Goal: Transaction & Acquisition: Purchase product/service

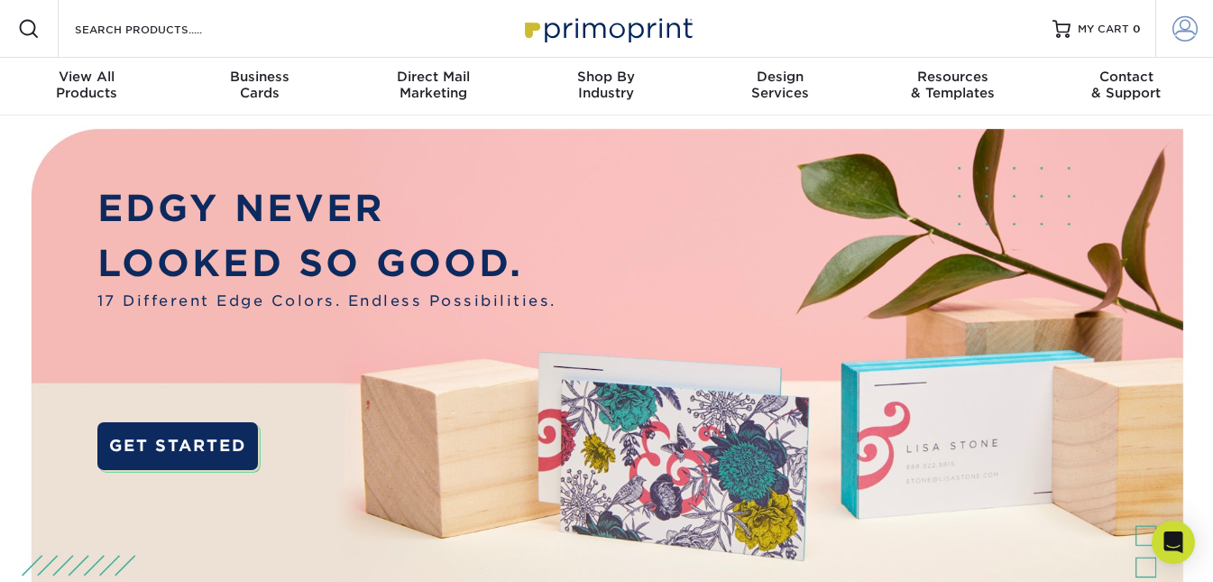
click at [1182, 41] on link "Account" at bounding box center [1184, 29] width 58 height 58
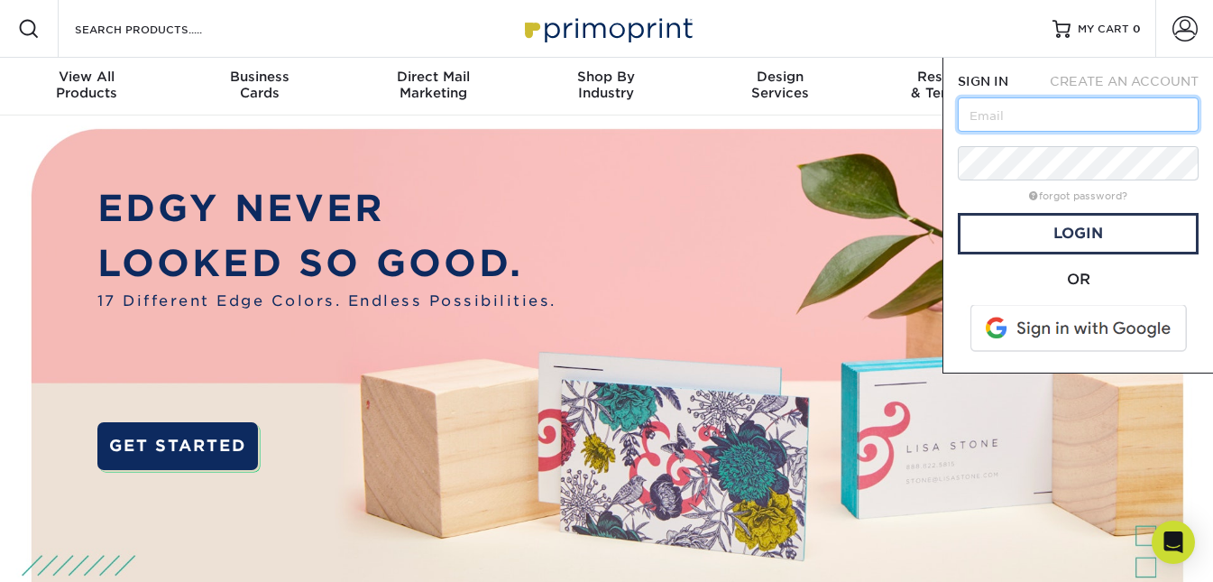
paste input "[EMAIL_ADDRESS][DOMAIN_NAME]"
type input "[EMAIL_ADDRESS][DOMAIN_NAME]"
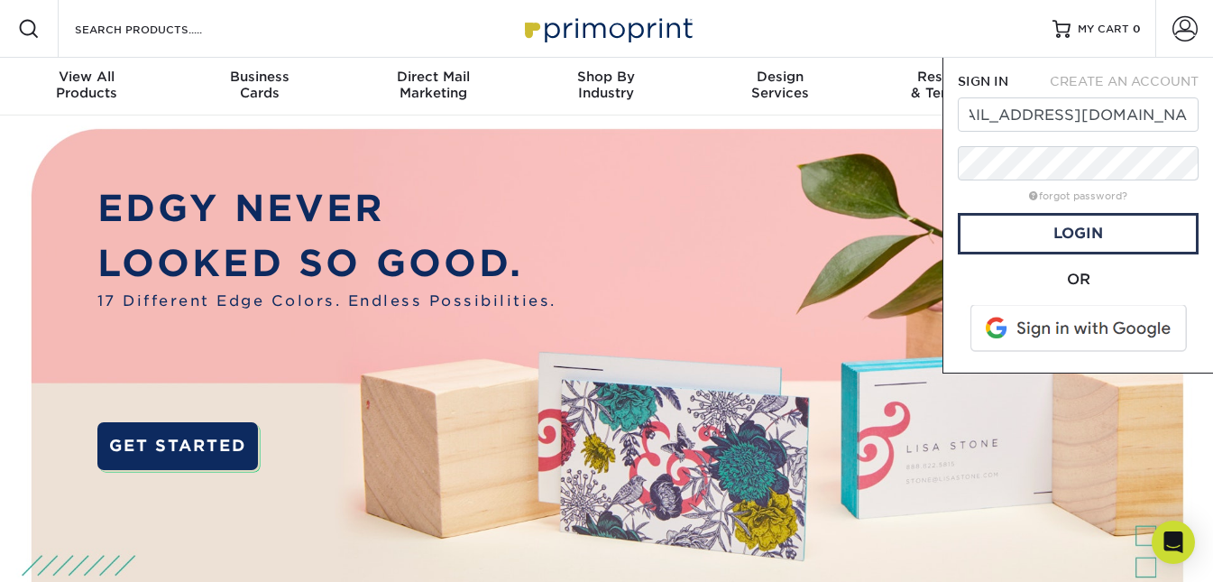
scroll to position [0, 0]
click at [1078, 225] on link "Login" at bounding box center [1078, 233] width 241 height 41
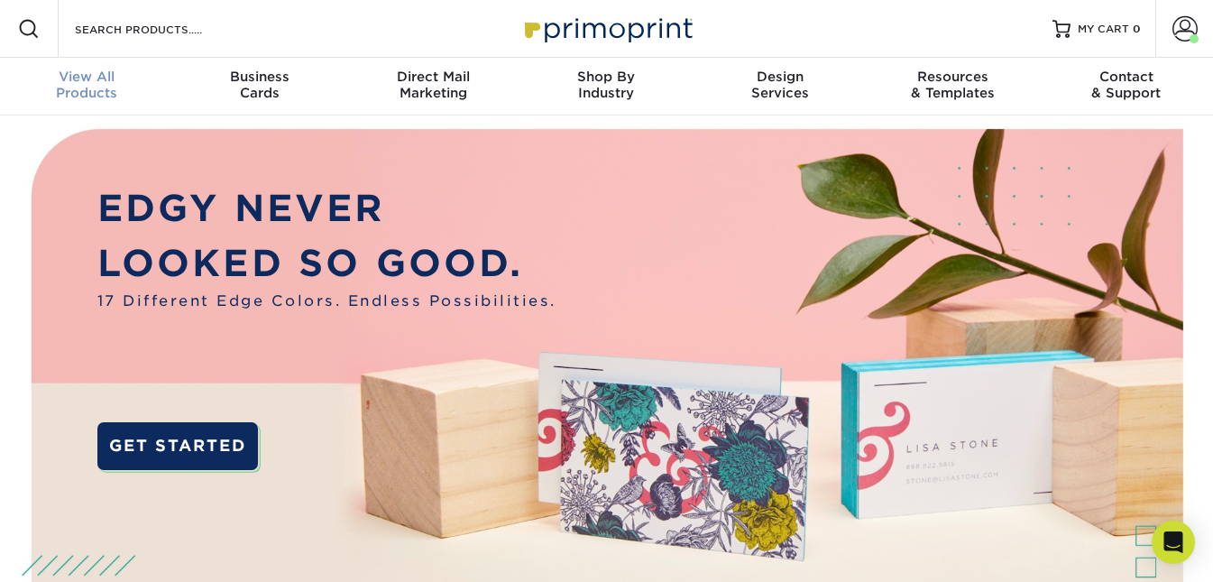
click at [76, 79] on span "View All" at bounding box center [86, 77] width 173 height 16
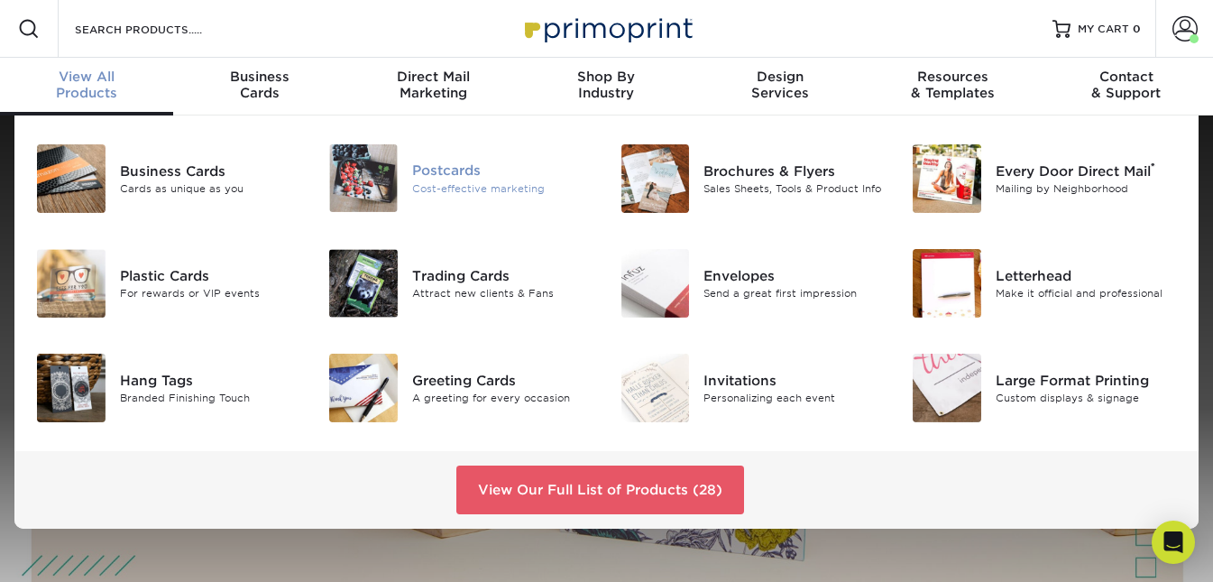
click at [475, 163] on div "Postcards" at bounding box center [502, 170] width 181 height 20
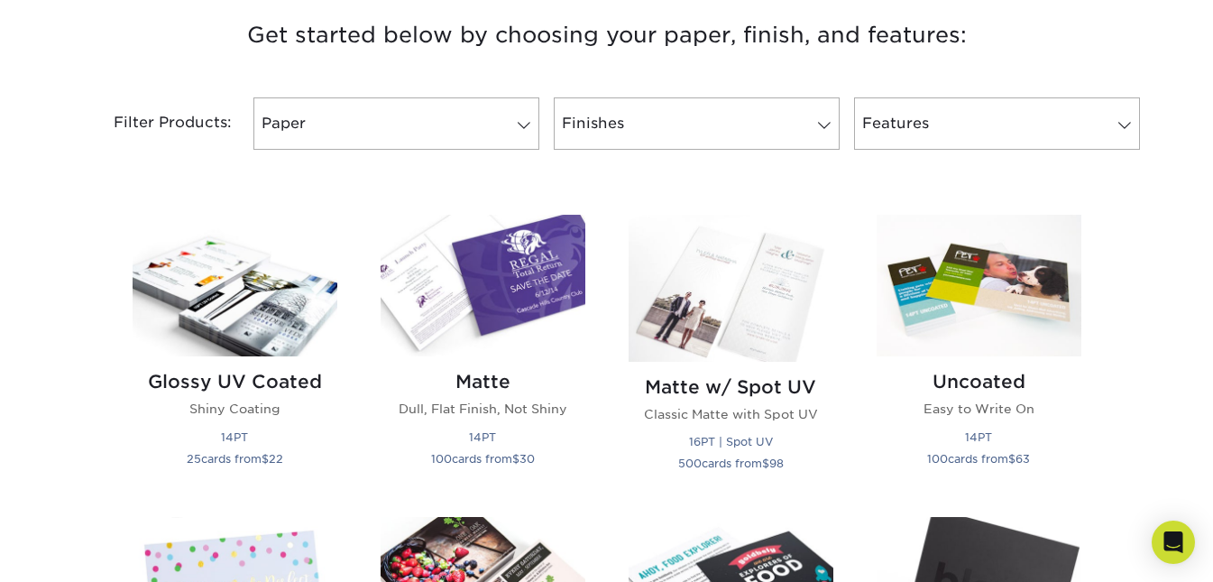
scroll to position [717, 0]
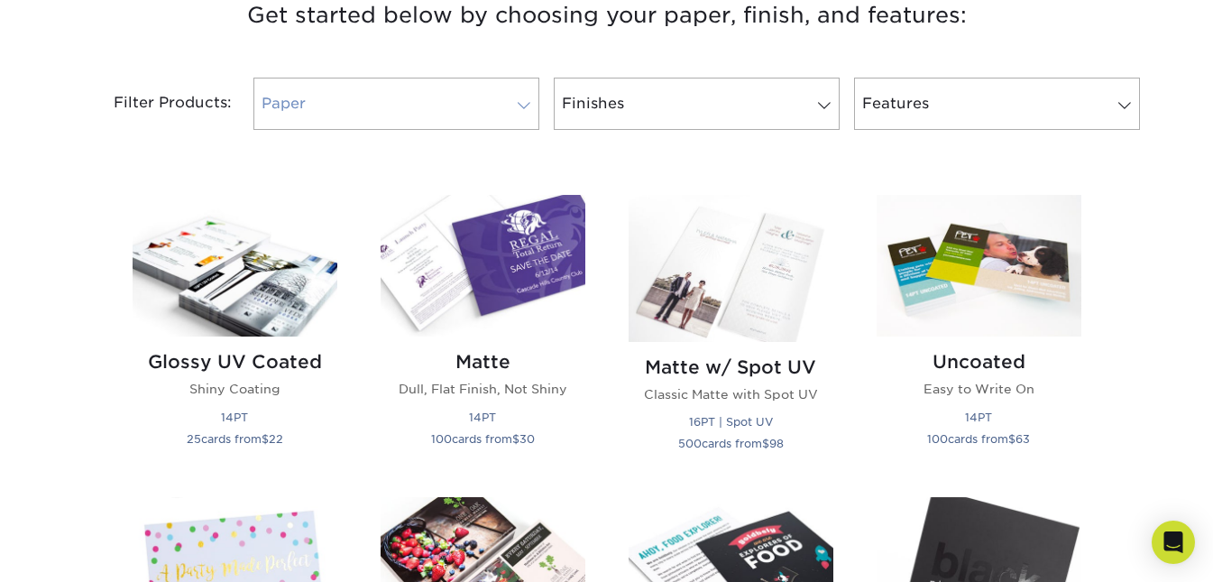
click at [527, 104] on span at bounding box center [523, 105] width 25 height 14
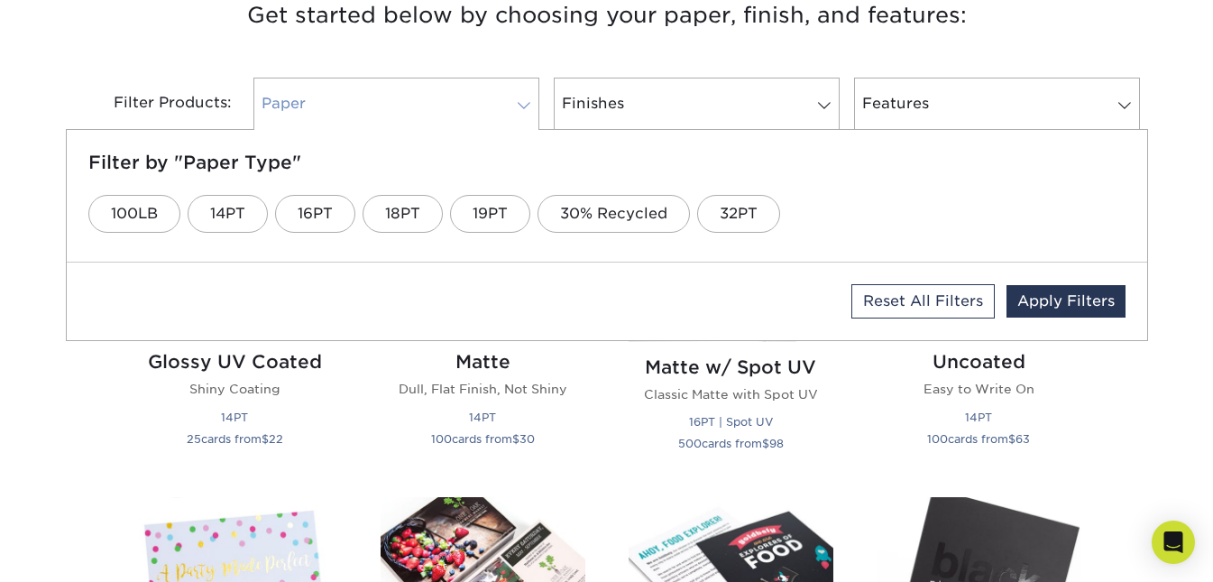
click at [527, 104] on span at bounding box center [523, 105] width 25 height 14
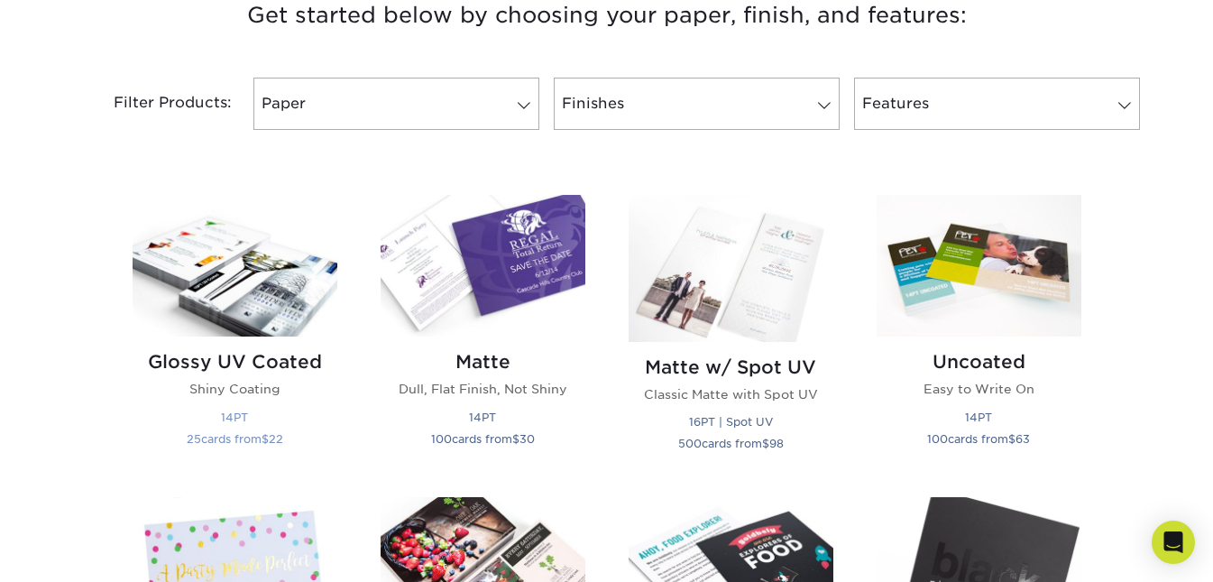
click at [213, 286] on img at bounding box center [235, 266] width 205 height 142
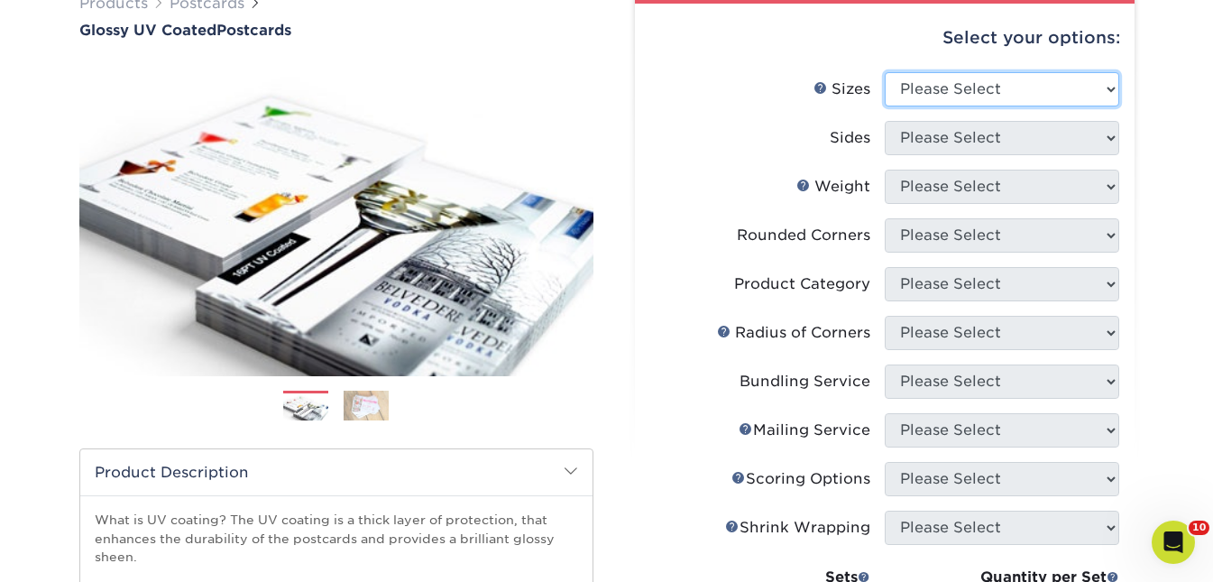
click at [1040, 80] on select "Please Select 1.5" x 7" 2" x 4" 2" x 6" 2" x 7" 2" x 8" 2.12" x 5.5" 2.12" x 5.…" at bounding box center [1002, 89] width 234 height 34
click at [977, 76] on select "Please Select 1.5" x 7" 2" x 4" 2" x 6" 2" x 7" 2" x 8" 2.12" x 5.5" 2.12" x 5.…" at bounding box center [1002, 89] width 234 height 34
select select "4.00x6.00"
click at [885, 72] on select "Please Select 1.5" x 7" 2" x 4" 2" x 6" 2" x 7" 2" x 8" 2.12" x 5.5" 2.12" x 5.…" at bounding box center [1002, 89] width 234 height 34
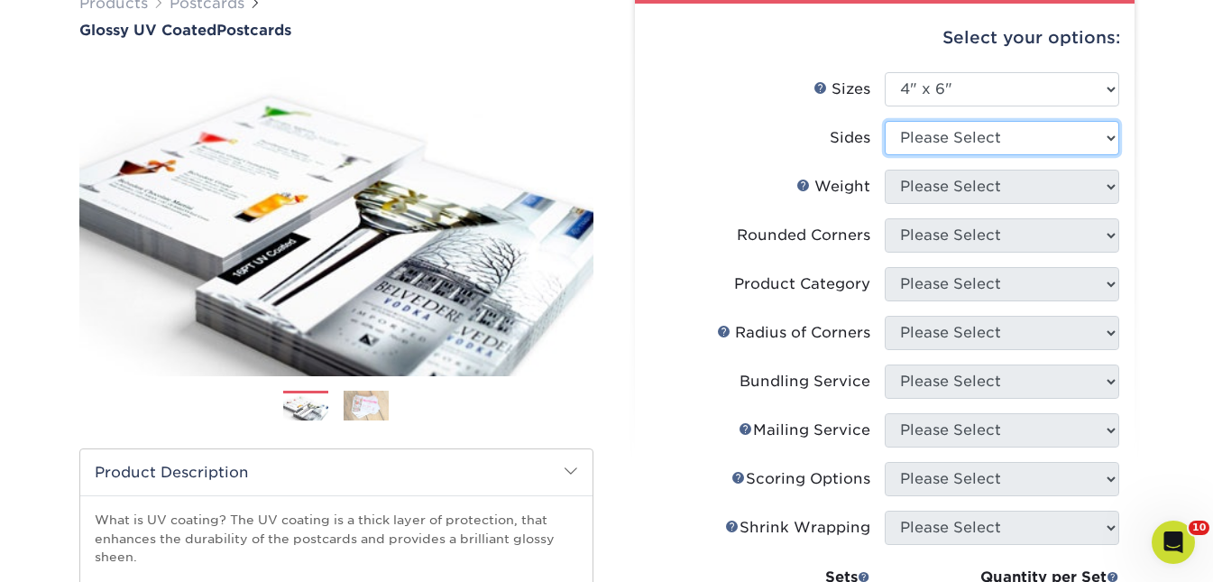
click at [1089, 149] on select "Please Select Print Both Sides Print Front Only" at bounding box center [1002, 138] width 234 height 34
click at [364, 401] on img at bounding box center [366, 406] width 45 height 32
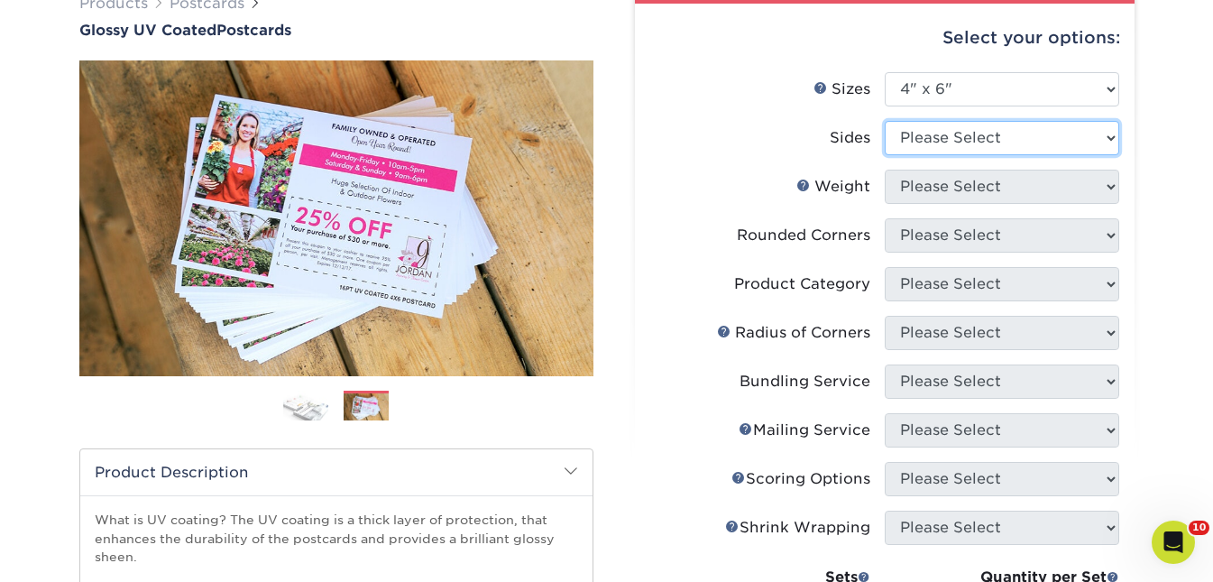
click at [1070, 140] on select "Please Select Print Both Sides Print Front Only" at bounding box center [1002, 138] width 234 height 34
select select "32d3c223-f82c-492b-b915-ba065a00862f"
click at [885, 121] on select "Please Select Print Both Sides Print Front Only" at bounding box center [1002, 138] width 234 height 34
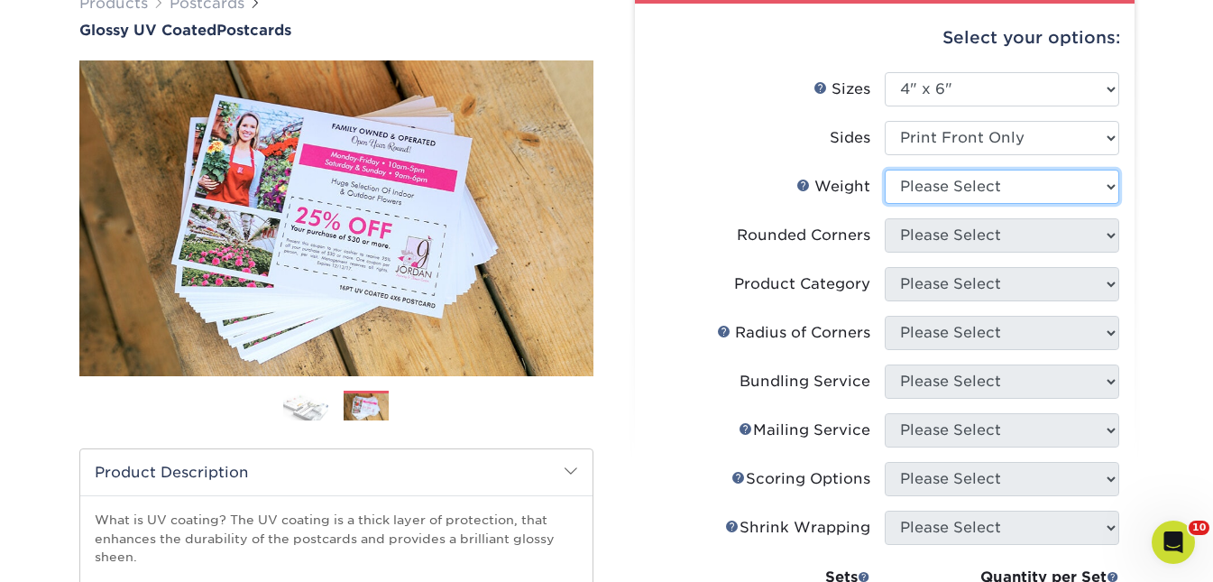
click at [986, 189] on select "Please Select 14PT 16PT 18PT C1S" at bounding box center [1002, 187] width 234 height 34
select select "16PT"
click at [885, 170] on select "Please Select 14PT 16PT 18PT C1S" at bounding box center [1002, 187] width 234 height 34
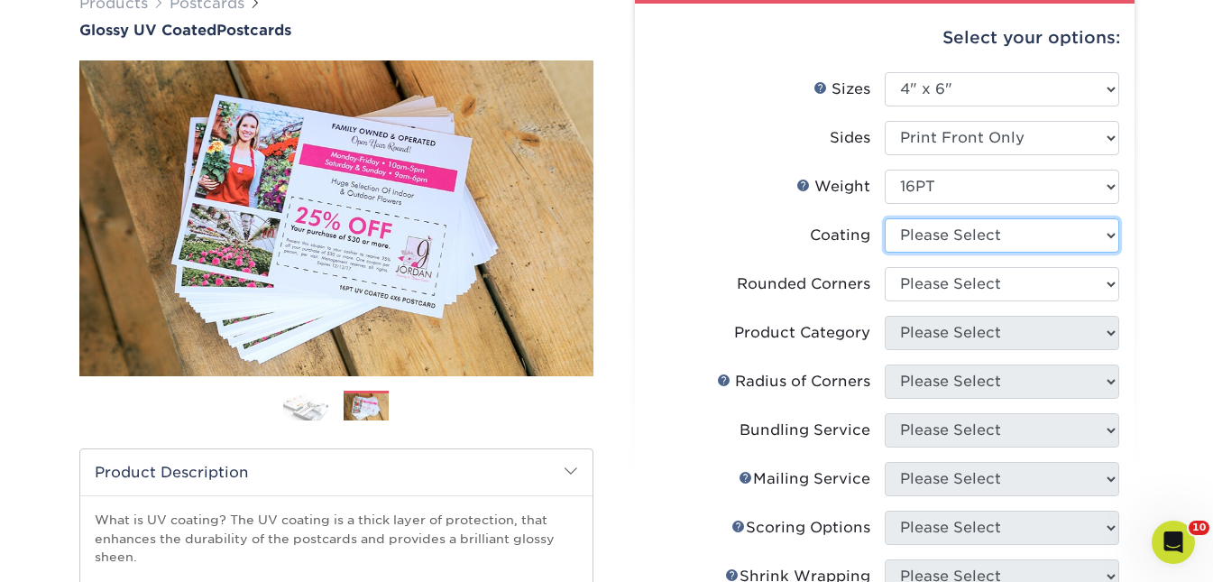
click at [1021, 230] on select at bounding box center [1002, 235] width 234 height 34
select select "1e8116af-acfc-44b1-83dc-8181aa338834"
click at [885, 218] on select at bounding box center [1002, 235] width 234 height 34
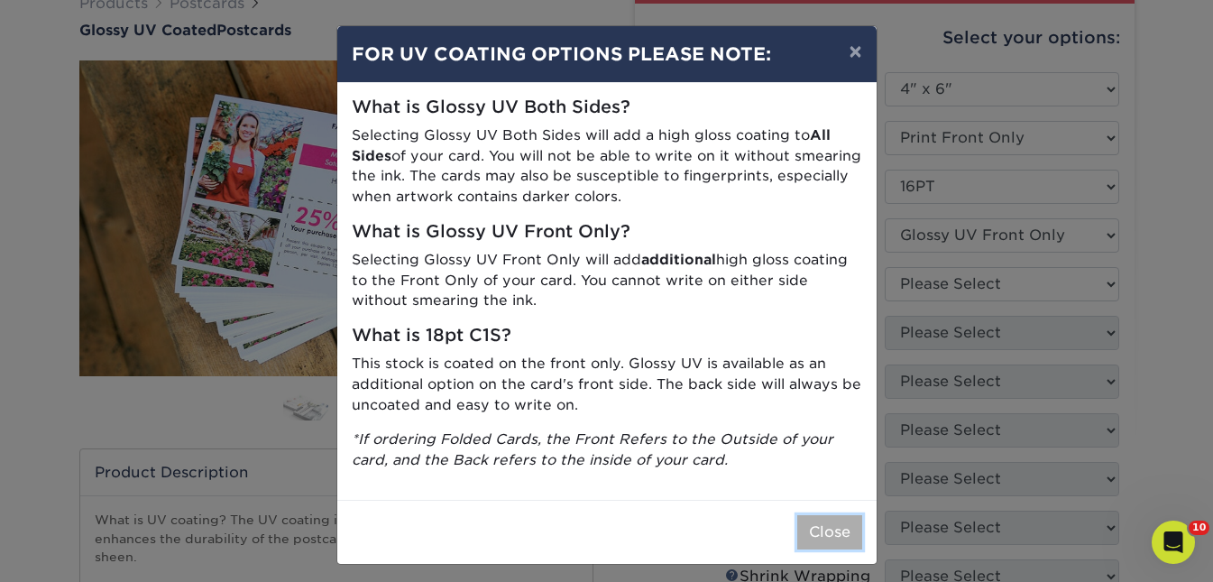
click at [825, 534] on button "Close" at bounding box center [829, 532] width 65 height 34
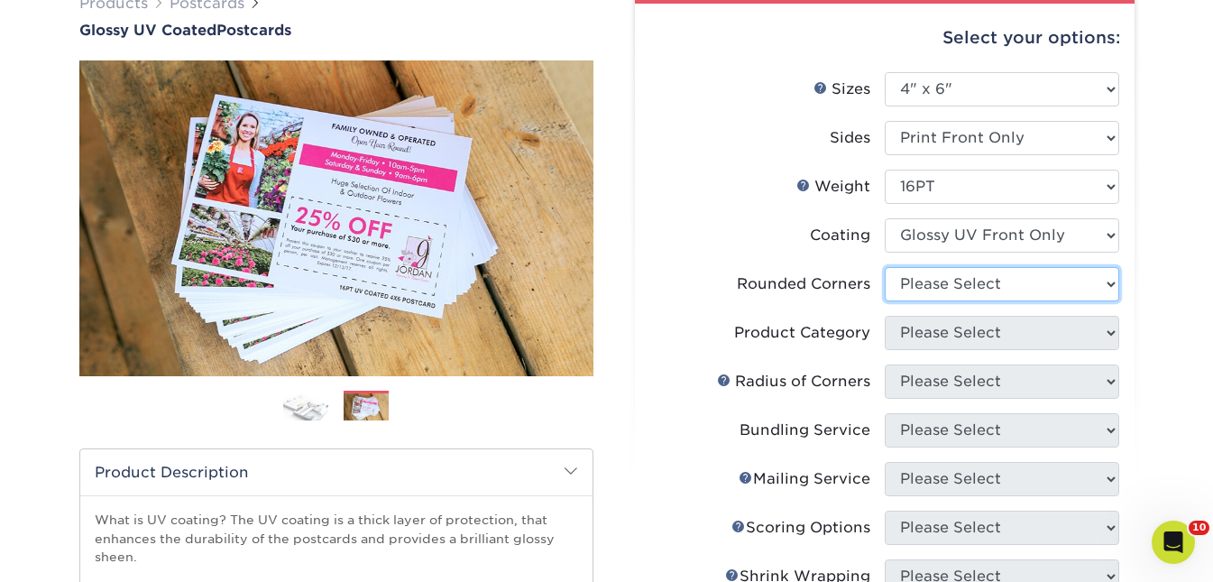
click at [985, 290] on select "Please Select Yes - Round 4 Corners No" at bounding box center [1002, 284] width 234 height 34
select select "0"
click at [885, 267] on select "Please Select Yes - Round 4 Corners No" at bounding box center [1002, 284] width 234 height 34
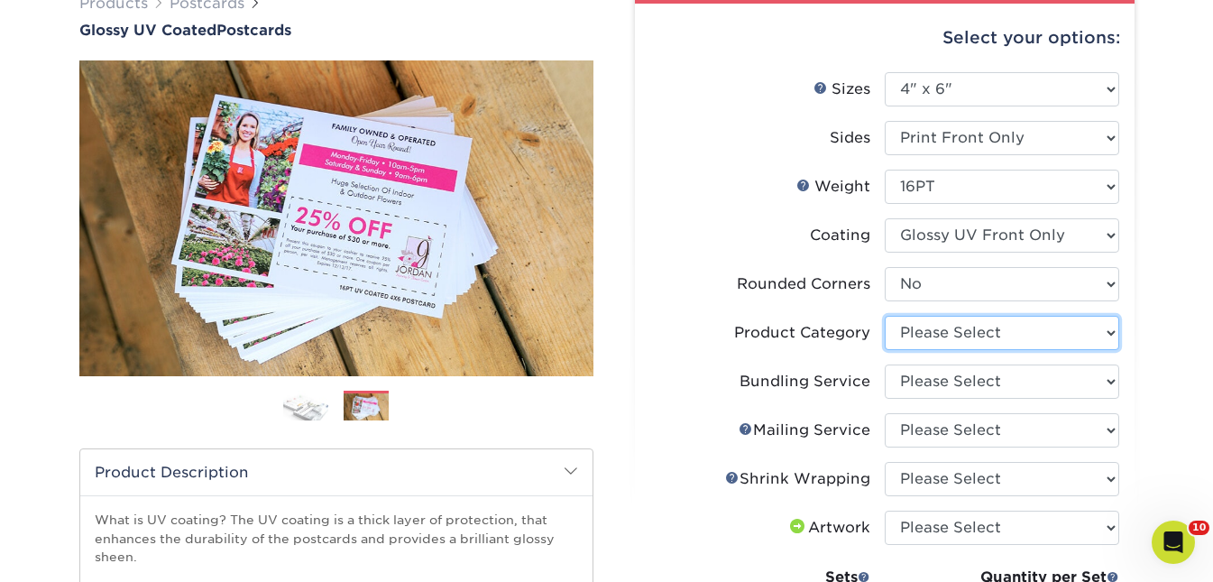
click at [978, 339] on select "Please Select Postcards" at bounding box center [1002, 333] width 234 height 34
select select "9b7272e0-d6c8-4c3c-8e97-d3a1bcdab858"
click at [885, 316] on select "Please Select Postcards" at bounding box center [1002, 333] width 234 height 34
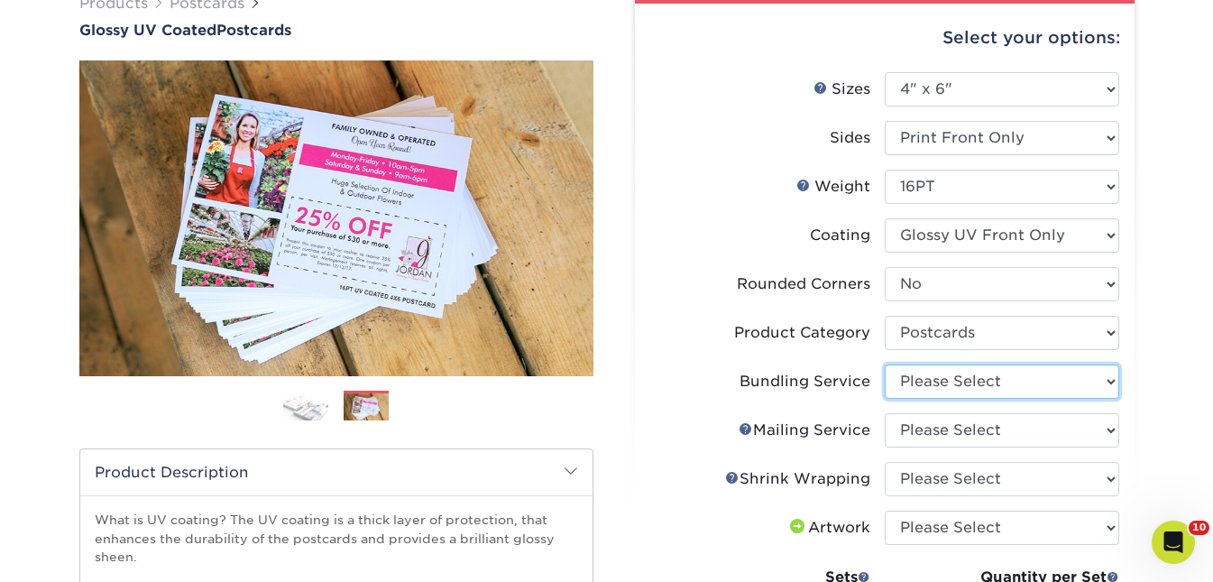
click at [996, 377] on select "Please Select No Bundling Services Yes, Bundles of 50 (+2 Days) Yes, Bundles of…" at bounding box center [1002, 381] width 234 height 34
select select "58689abb-25c0-461c-a4c3-a80b627d6649"
click at [885, 364] on select "Please Select No Bundling Services Yes, Bundles of 50 (+2 Days) Yes, Bundles of…" at bounding box center [1002, 381] width 234 height 34
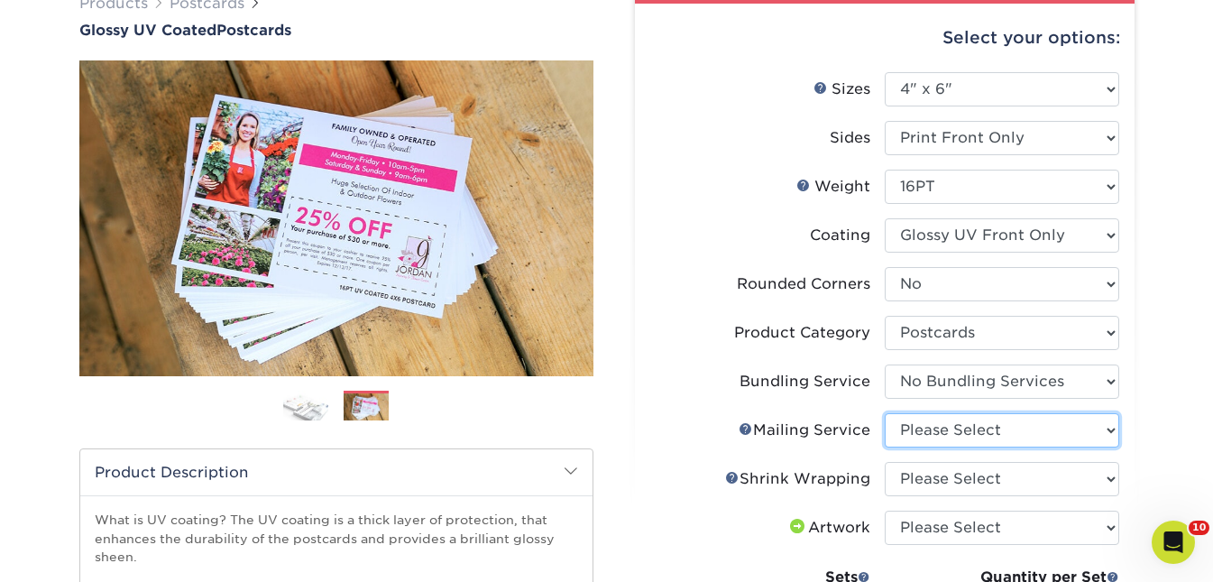
click at [1012, 426] on select "Please Select No Direct Mailing Service No, I will mail/stamp/imprint Direct Ma…" at bounding box center [1002, 430] width 234 height 34
select select "934e270e-9523-48b9-93c7-78b0896e16a6"
click at [885, 413] on select "Please Select No Direct Mailing Service No, I will mail/stamp/imprint Direct Ma…" at bounding box center [1002, 430] width 234 height 34
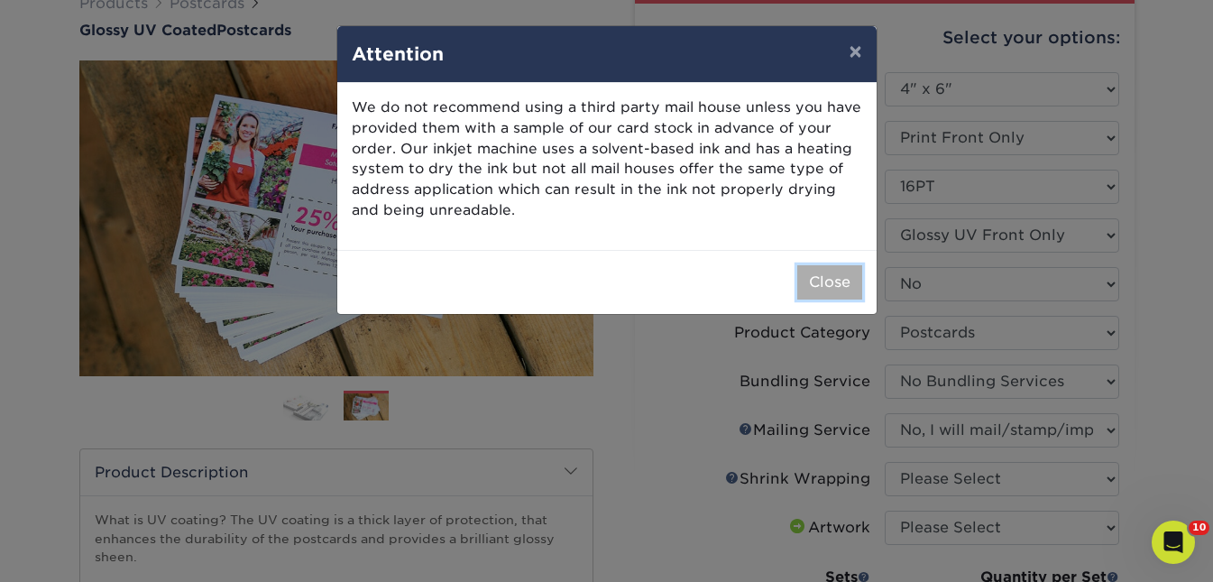
click at [835, 289] on button "Close" at bounding box center [829, 282] width 65 height 34
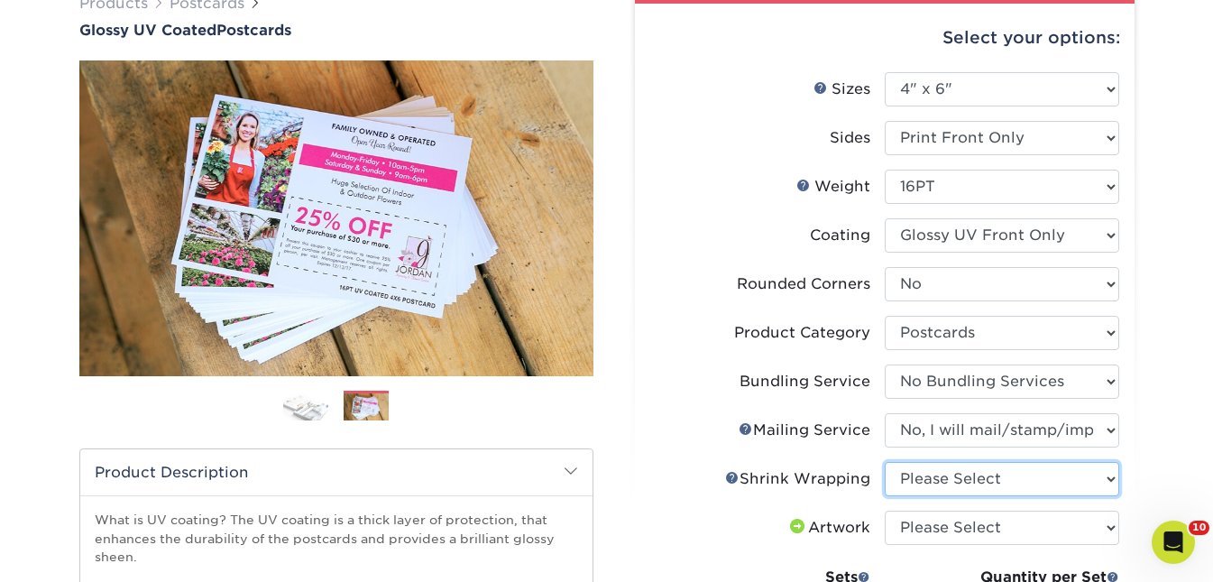
click at [1050, 476] on select "Please Select No Shrink Wrapping Shrink Wrap 100 Per Package Shrink Wrap 50 Per…" at bounding box center [1002, 479] width 234 height 34
select select "c8749376-e7da-41d0-b3dc-647faf84d907"
click at [885, 462] on select "Please Select No Shrink Wrapping Shrink Wrap 100 Per Package Shrink Wrap 50 Per…" at bounding box center [1002, 479] width 234 height 34
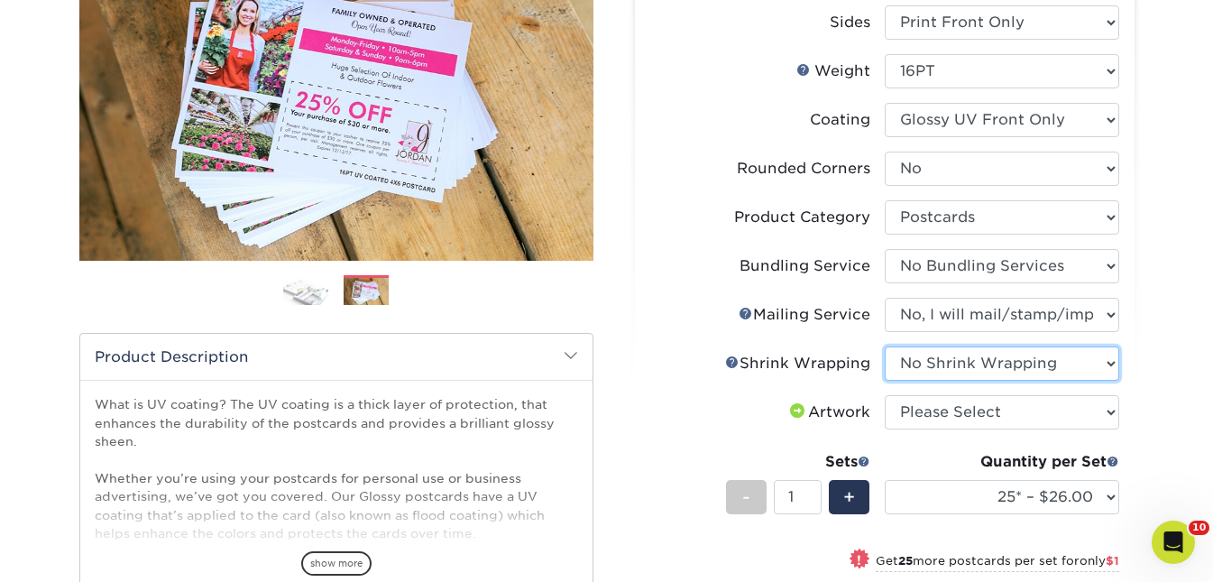
scroll to position [318, 0]
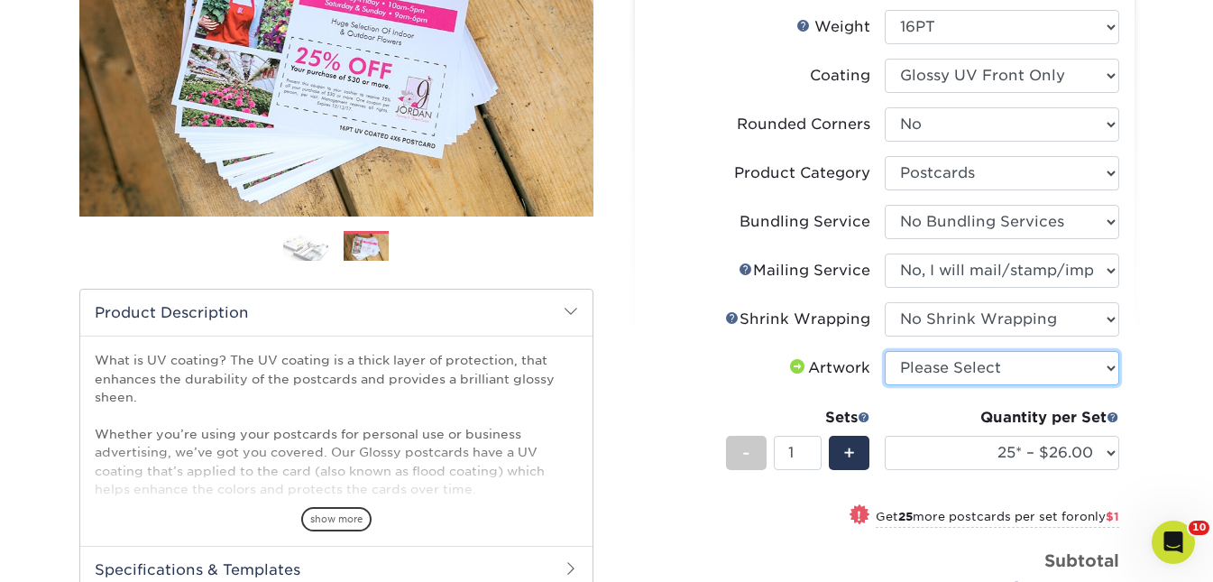
click at [1049, 351] on select "Please Select I will upload files I need a design - $150" at bounding box center [1002, 368] width 234 height 34
select select "upload"
click at [885, 351] on select "Please Select I will upload files I need a design - $150" at bounding box center [1002, 368] width 234 height 34
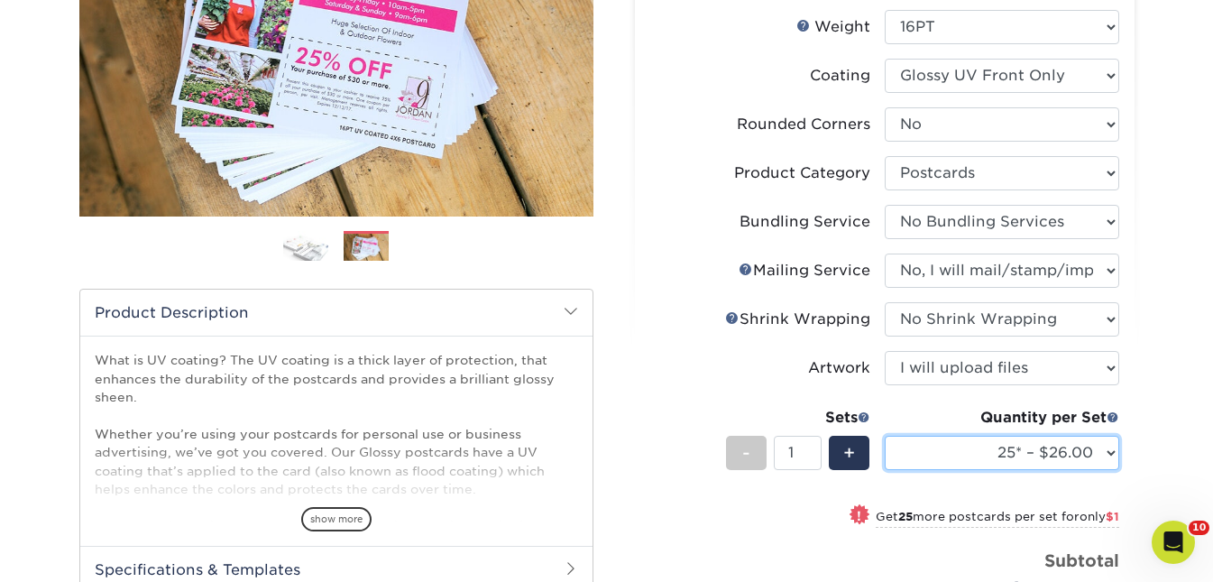
click at [982, 449] on select "25* – $26.00 50* – $27.00 75* – $28.00 100* – $44.00 250* – $80.00 500 – $96.00…" at bounding box center [1002, 453] width 234 height 34
select select "2500 – $223.00"
click at [885, 436] on select "25* – $26.00 50* – $27.00 75* – $28.00 100* – $44.00 250* – $80.00 500 – $96.00…" at bounding box center [1002, 453] width 234 height 34
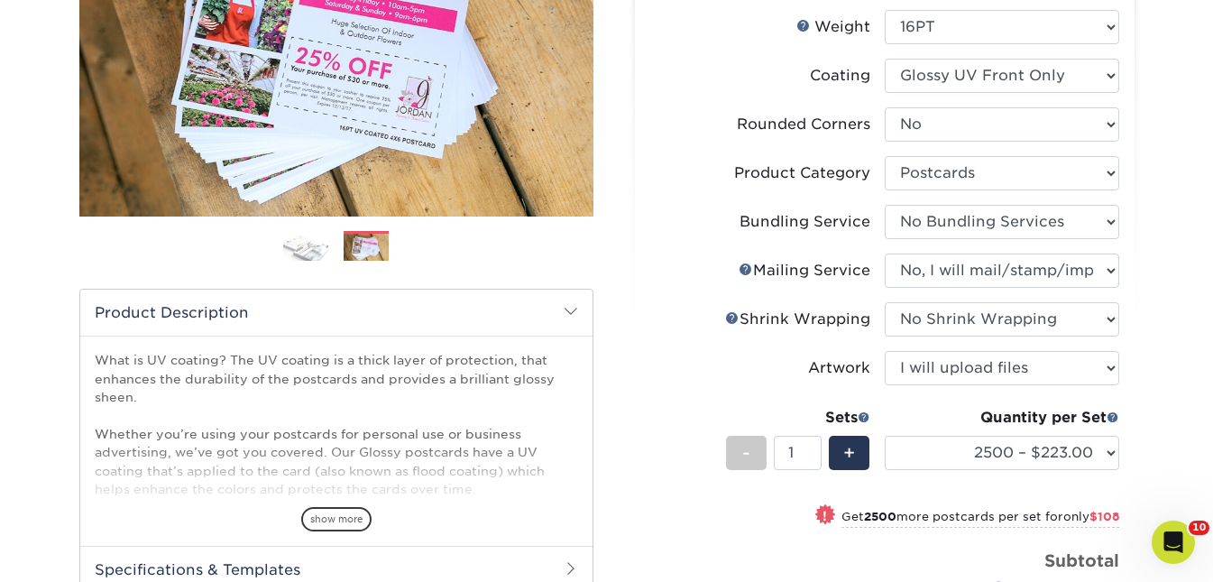
click at [655, 260] on label "Mailing Service Help Mailing Service" at bounding box center [767, 270] width 234 height 34
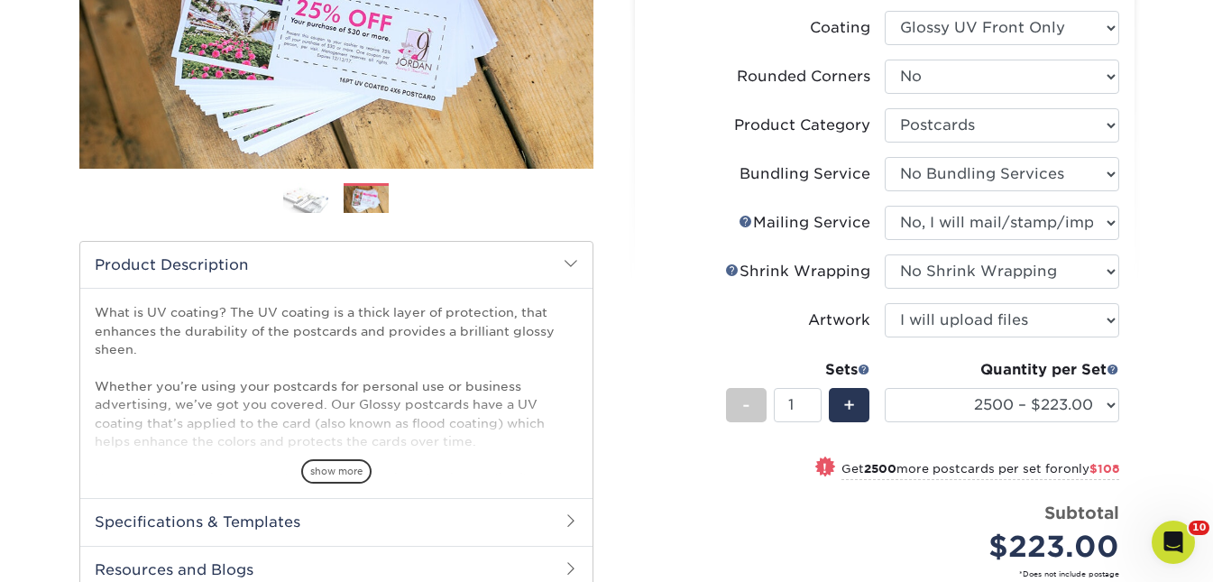
scroll to position [356, 0]
